Goal: Information Seeking & Learning: Learn about a topic

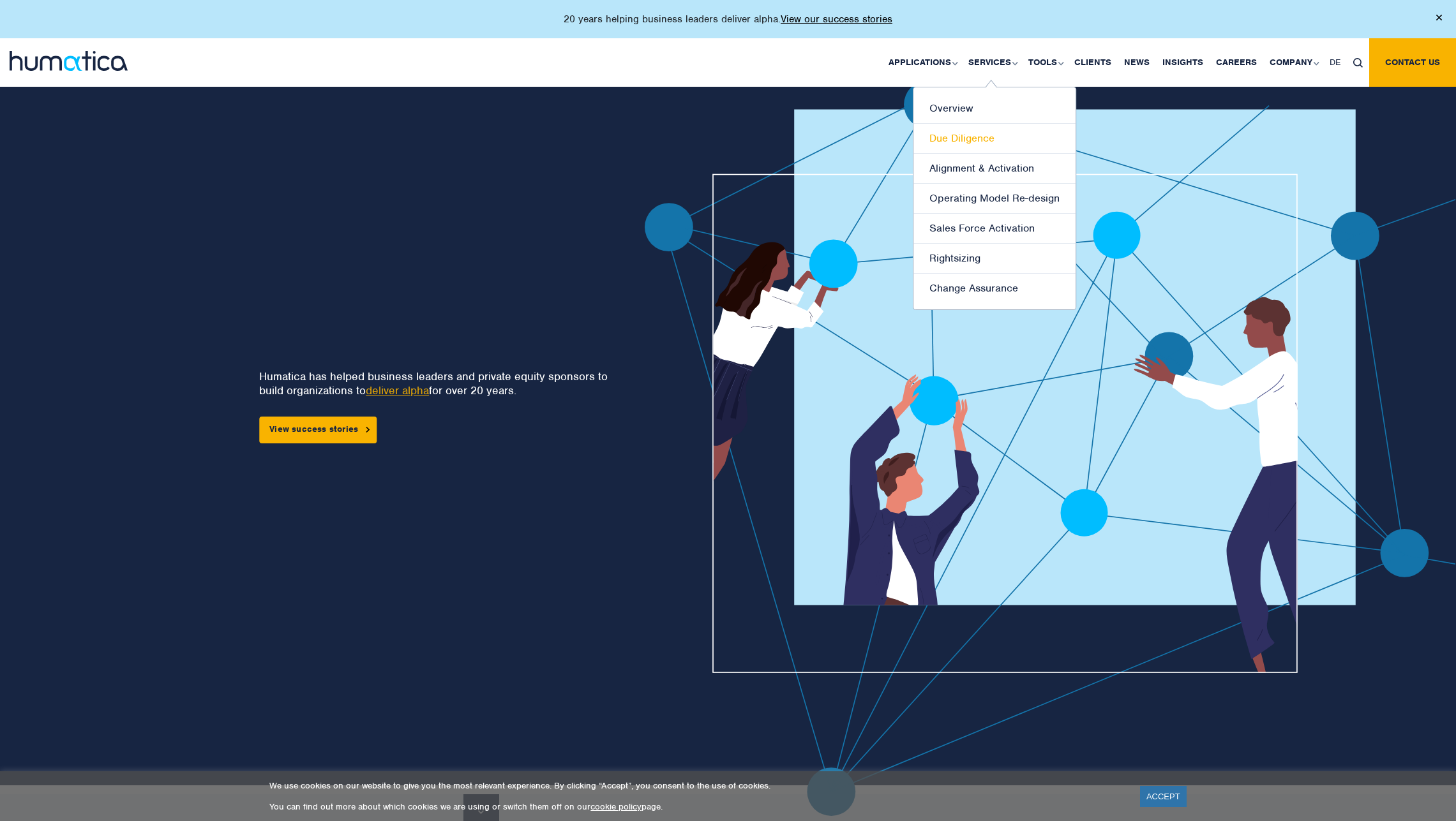
click at [970, 136] on link "Due Diligence" at bounding box center [994, 139] width 162 height 30
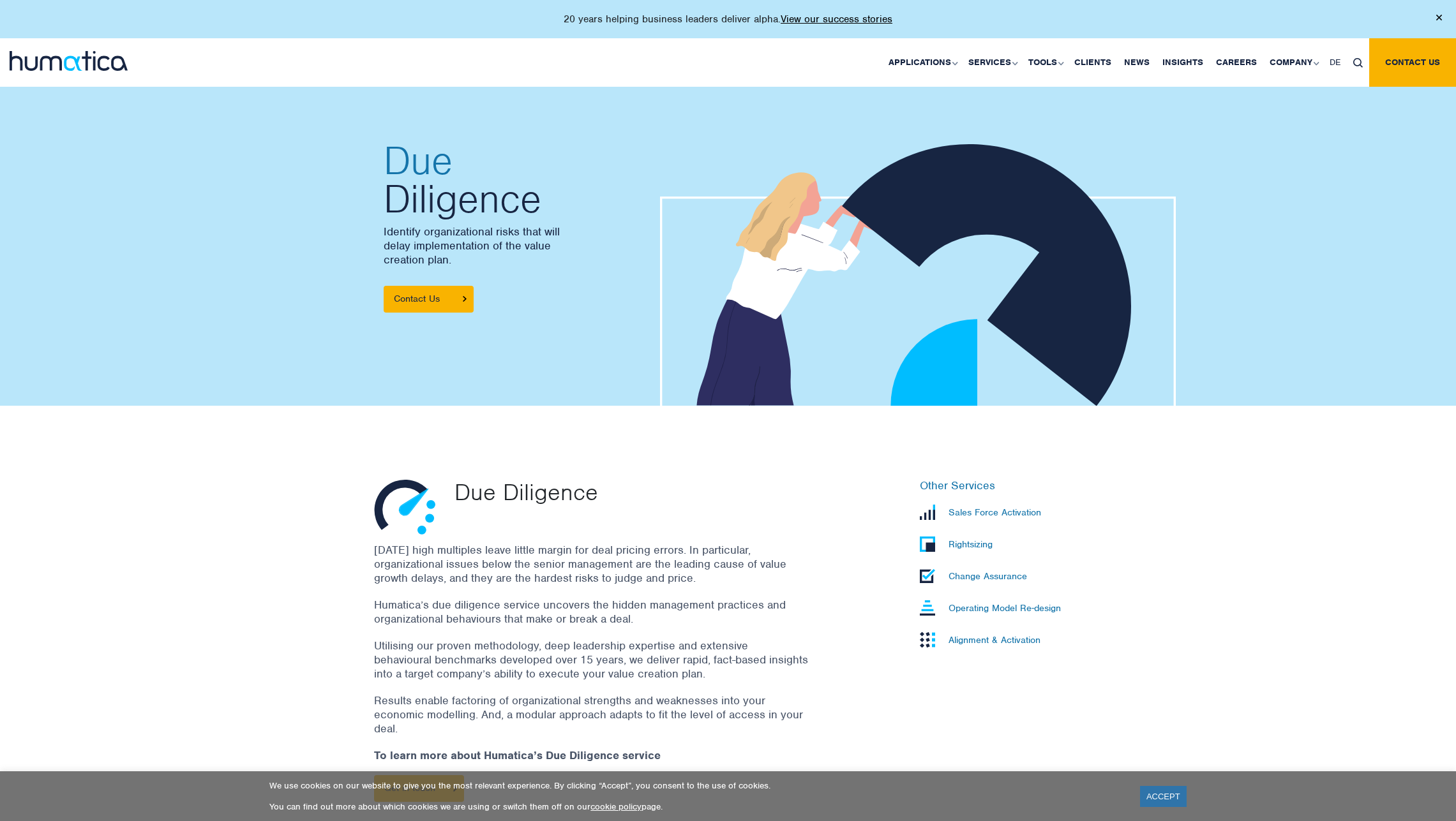
click at [97, 58] on img at bounding box center [68, 61] width 118 height 19
